Goal: Information Seeking & Learning: Check status

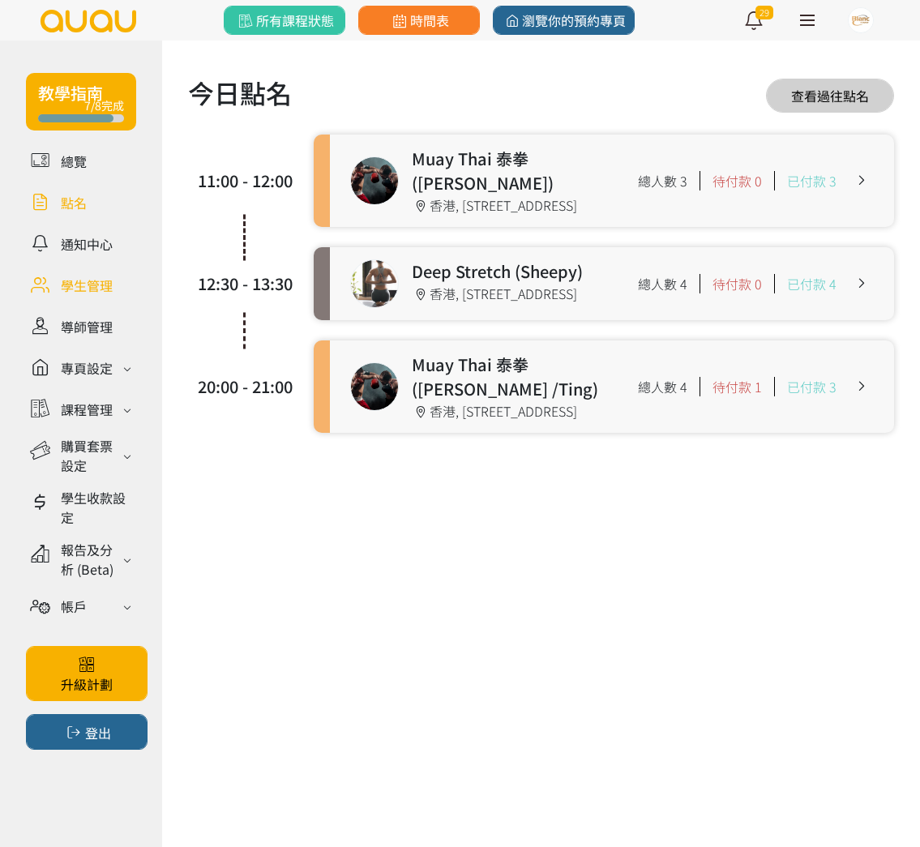
click at [107, 290] on link at bounding box center [81, 285] width 110 height 28
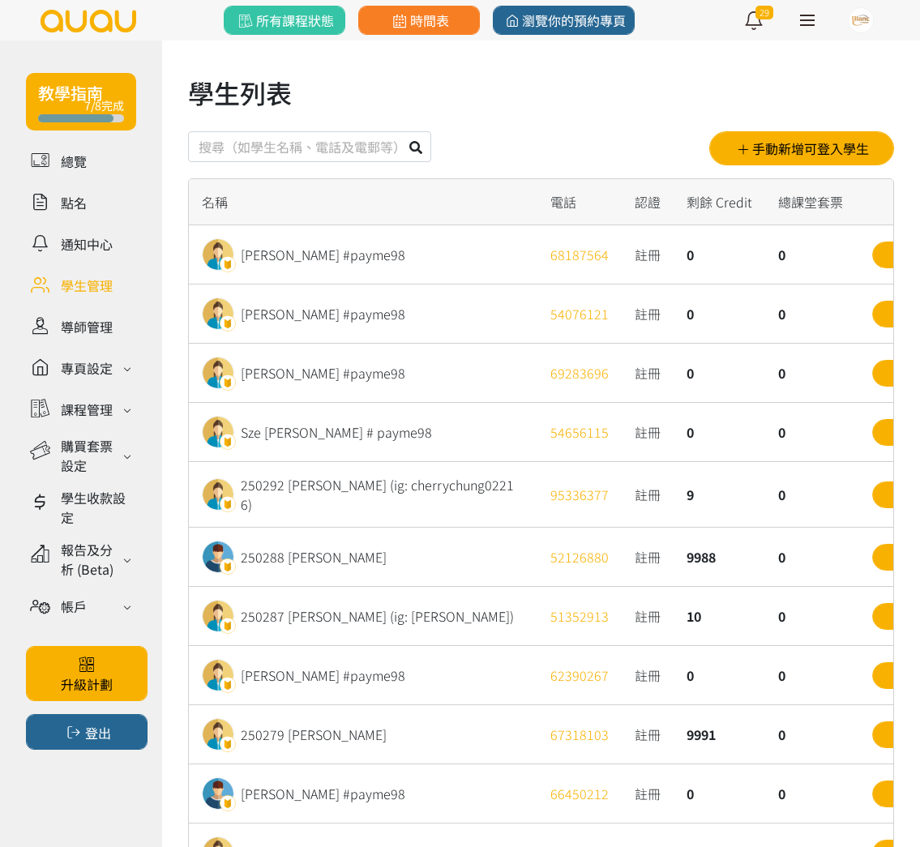
click at [262, 147] on input "text" at bounding box center [309, 146] width 243 height 31
type input "221395"
click at [400, 131] on button at bounding box center [415, 146] width 31 height 31
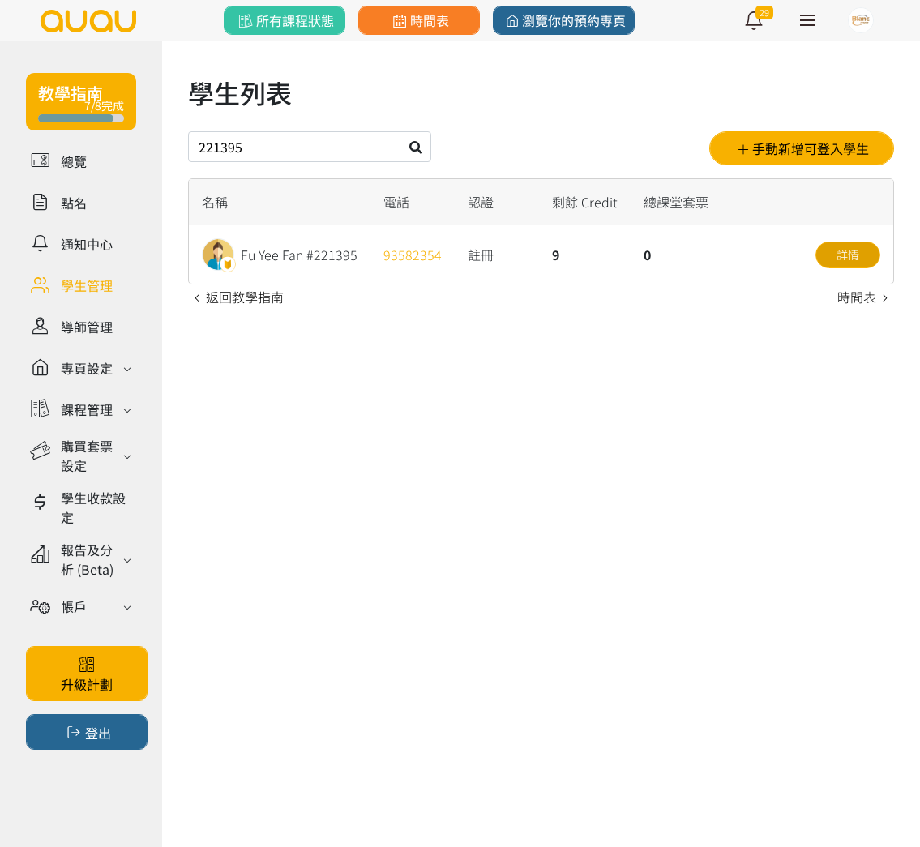
click at [822, 248] on link "詳情" at bounding box center [847, 254] width 65 height 27
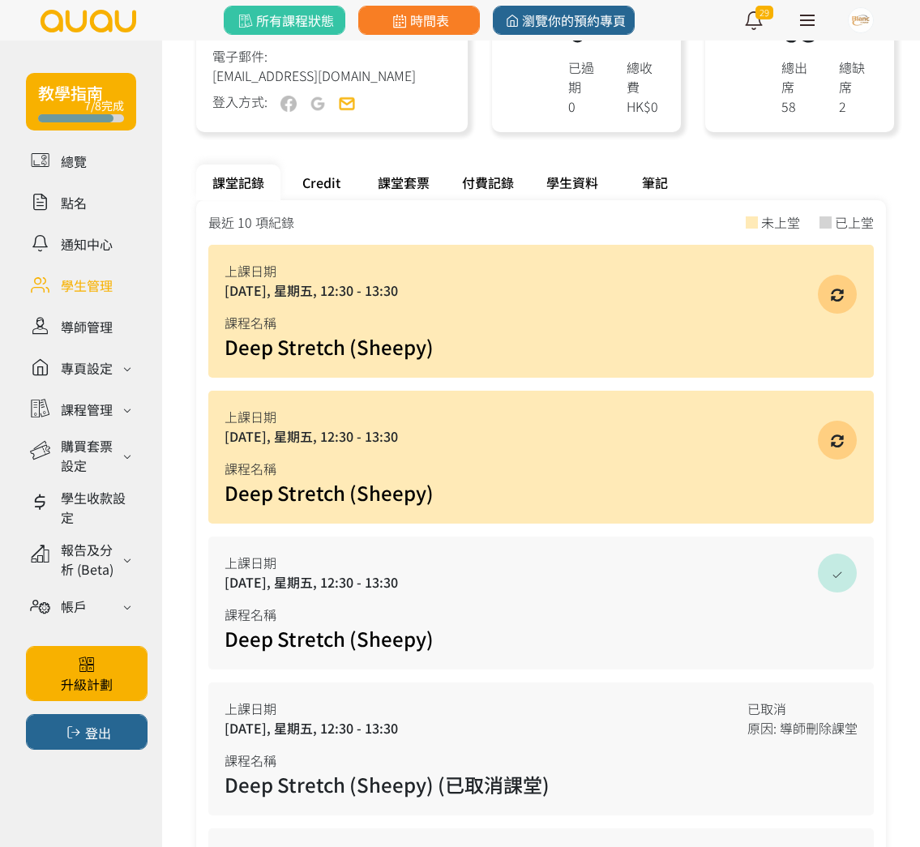
scroll to position [350, 0]
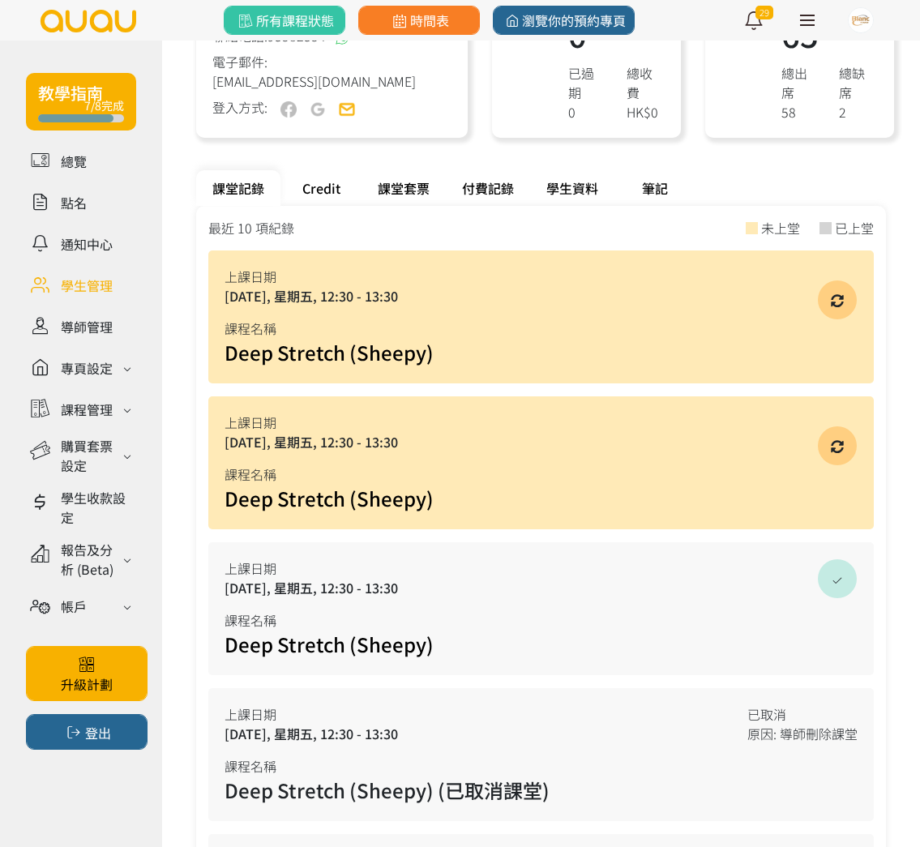
click at [815, 442] on div at bounding box center [837, 439] width 73 height 86
click at [823, 440] on link at bounding box center [837, 445] width 41 height 41
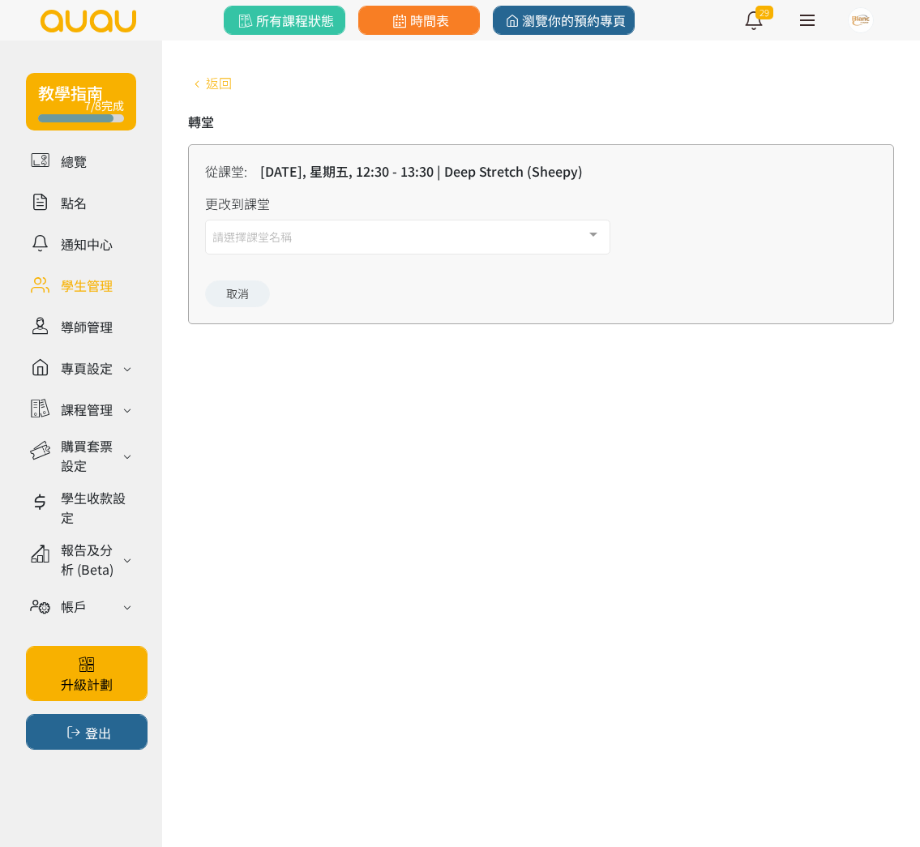
click at [201, 79] on icon at bounding box center [197, 83] width 18 height 13
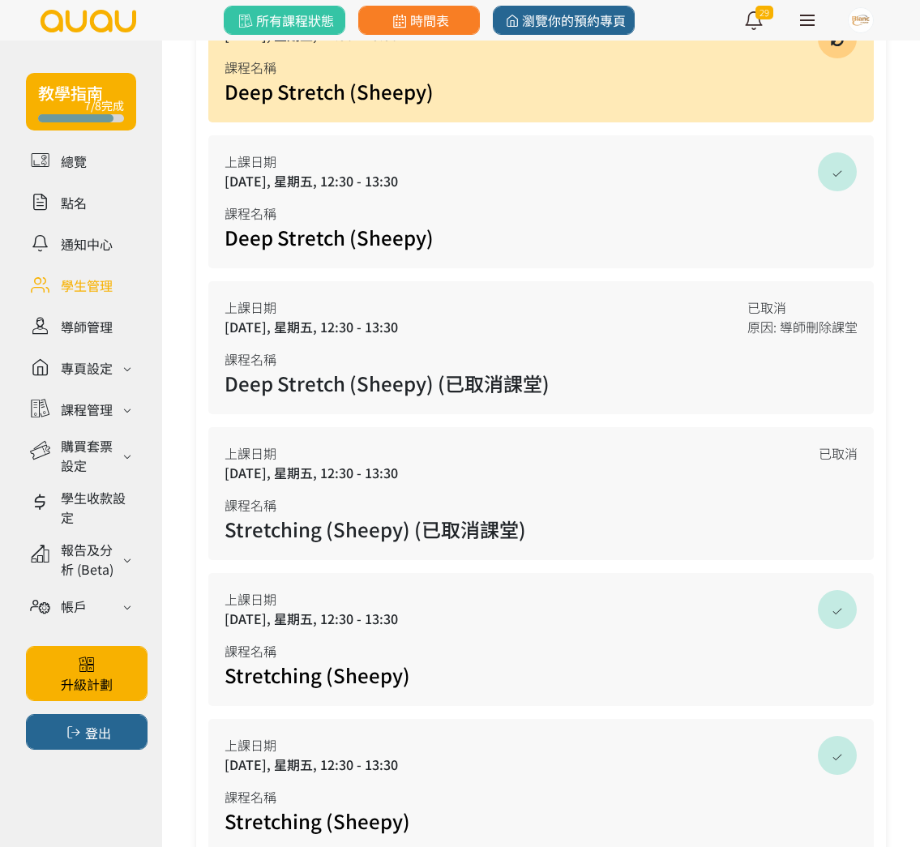
scroll to position [761, 0]
